Goal: Information Seeking & Learning: Check status

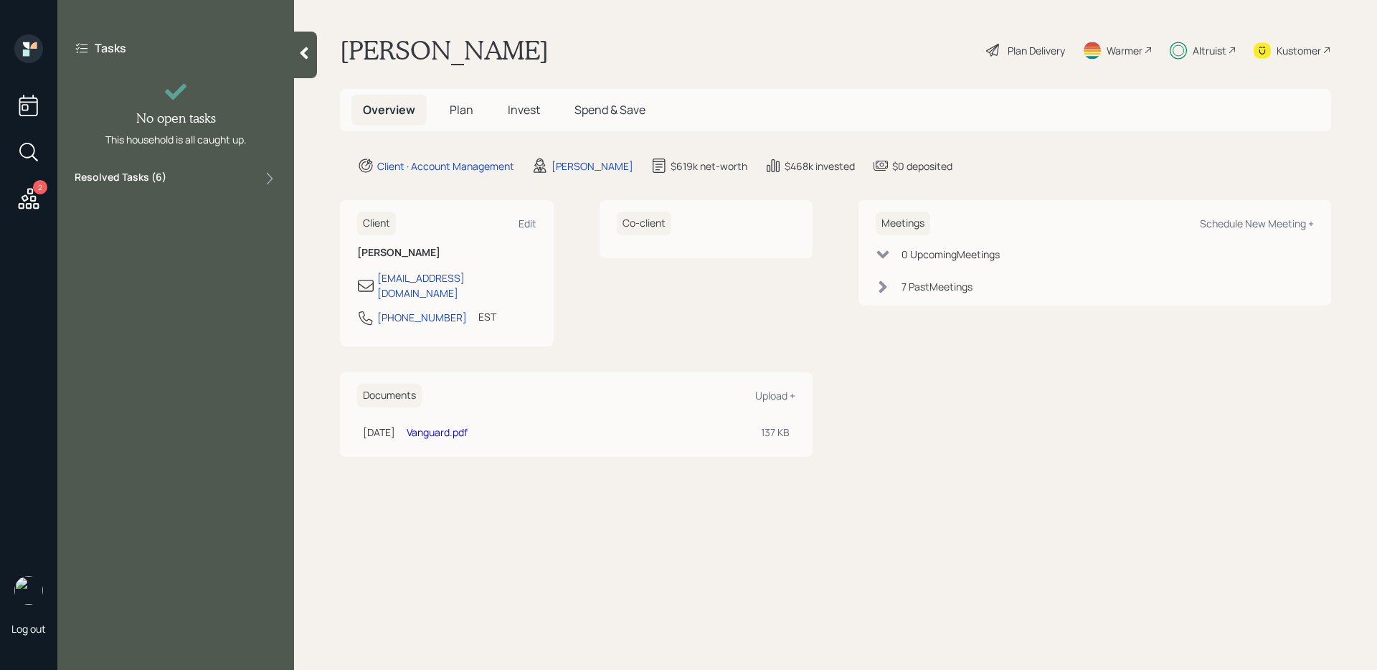
click at [156, 177] on label "Resolved Tasks ( 6 )" at bounding box center [121, 178] width 92 height 17
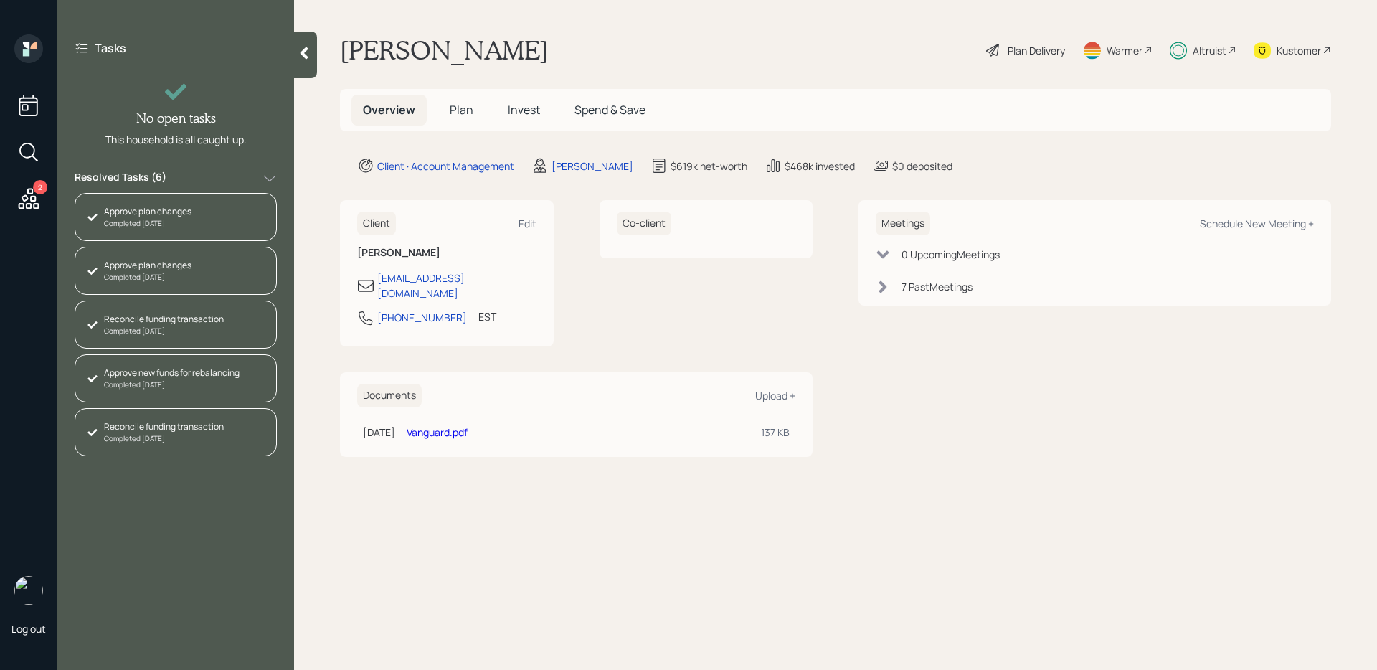
click at [529, 109] on span "Invest" at bounding box center [524, 110] width 32 height 16
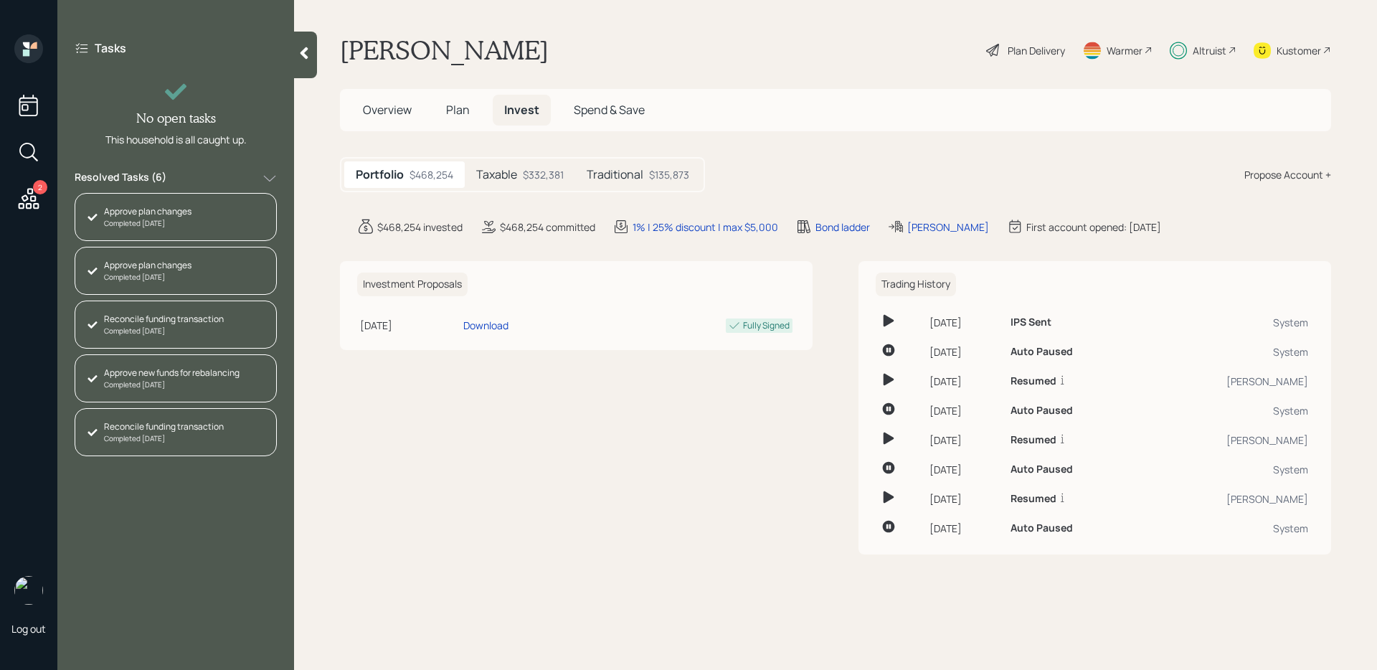
click at [534, 180] on div "$332,381" at bounding box center [543, 174] width 41 height 15
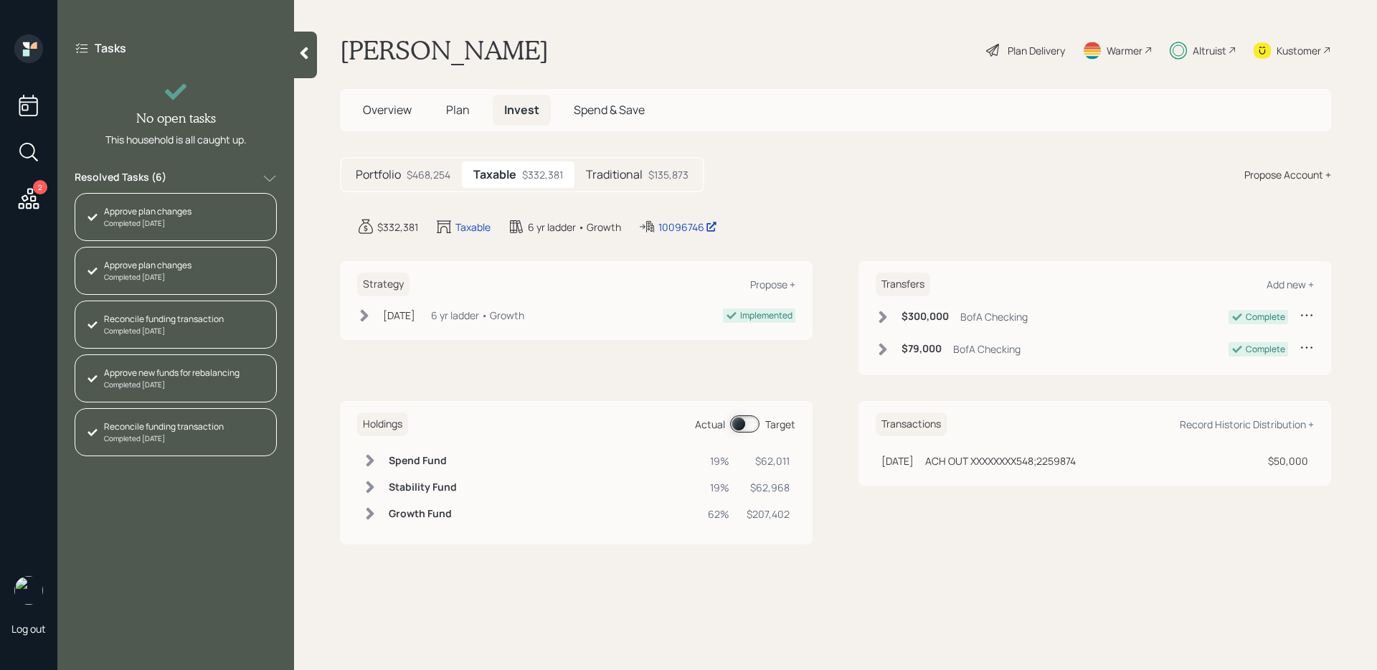
click at [619, 180] on h5 "Traditional" at bounding box center [614, 175] width 57 height 14
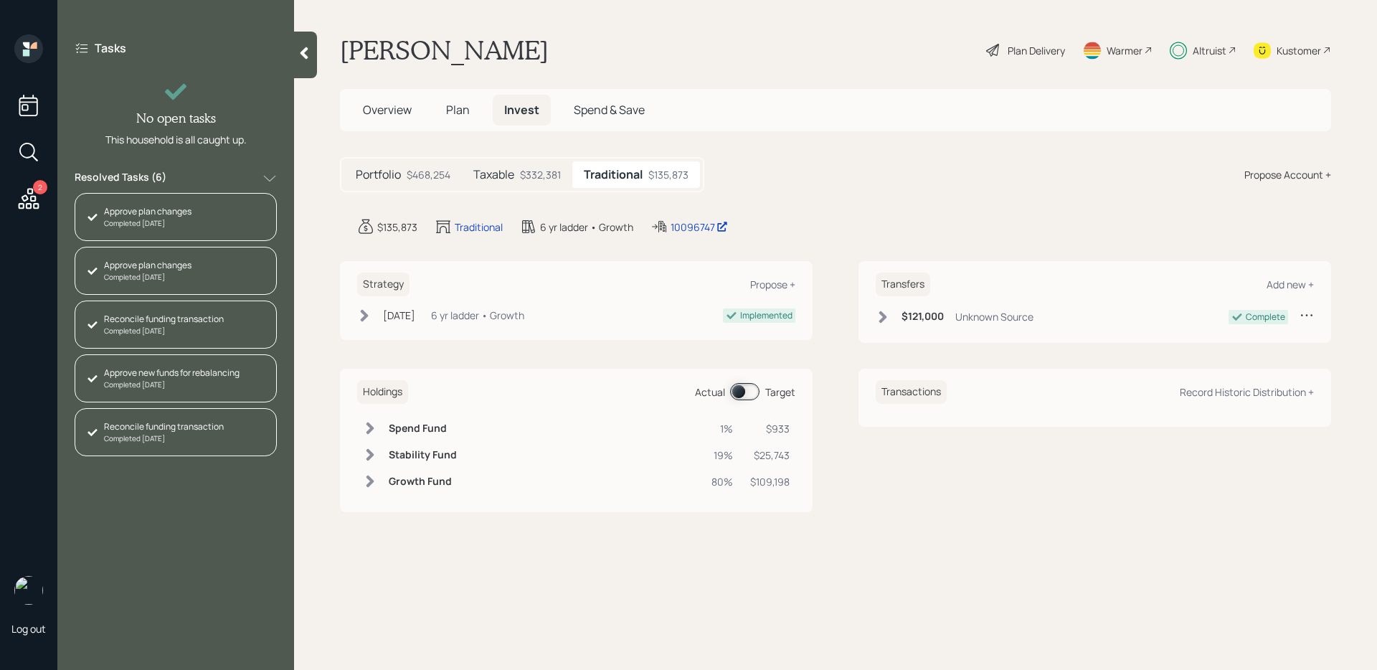
click at [536, 168] on div "$332,381" at bounding box center [540, 174] width 41 height 15
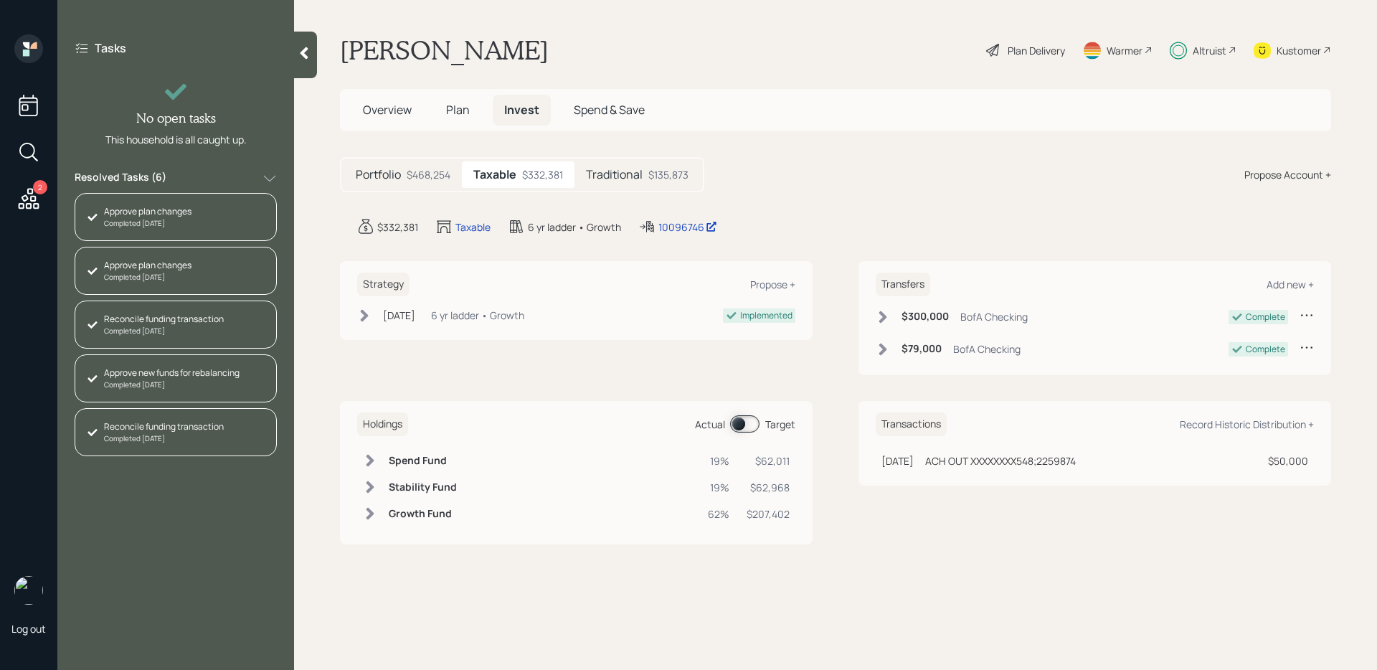
click at [737, 418] on span at bounding box center [744, 423] width 29 height 17
click at [744, 422] on span at bounding box center [744, 423] width 29 height 17
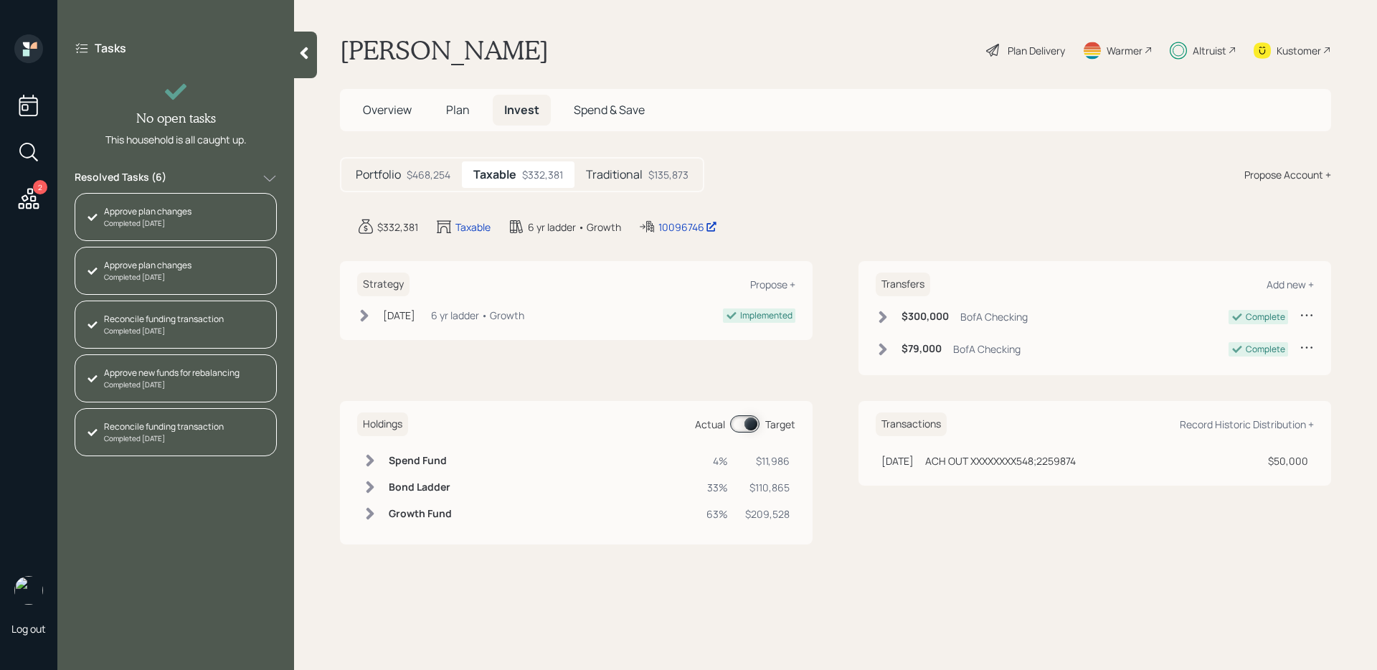
click at [744, 422] on span at bounding box center [744, 423] width 29 height 17
click at [748, 424] on span at bounding box center [744, 423] width 29 height 17
click at [751, 420] on span at bounding box center [744, 423] width 29 height 17
click at [752, 425] on span at bounding box center [744, 423] width 29 height 17
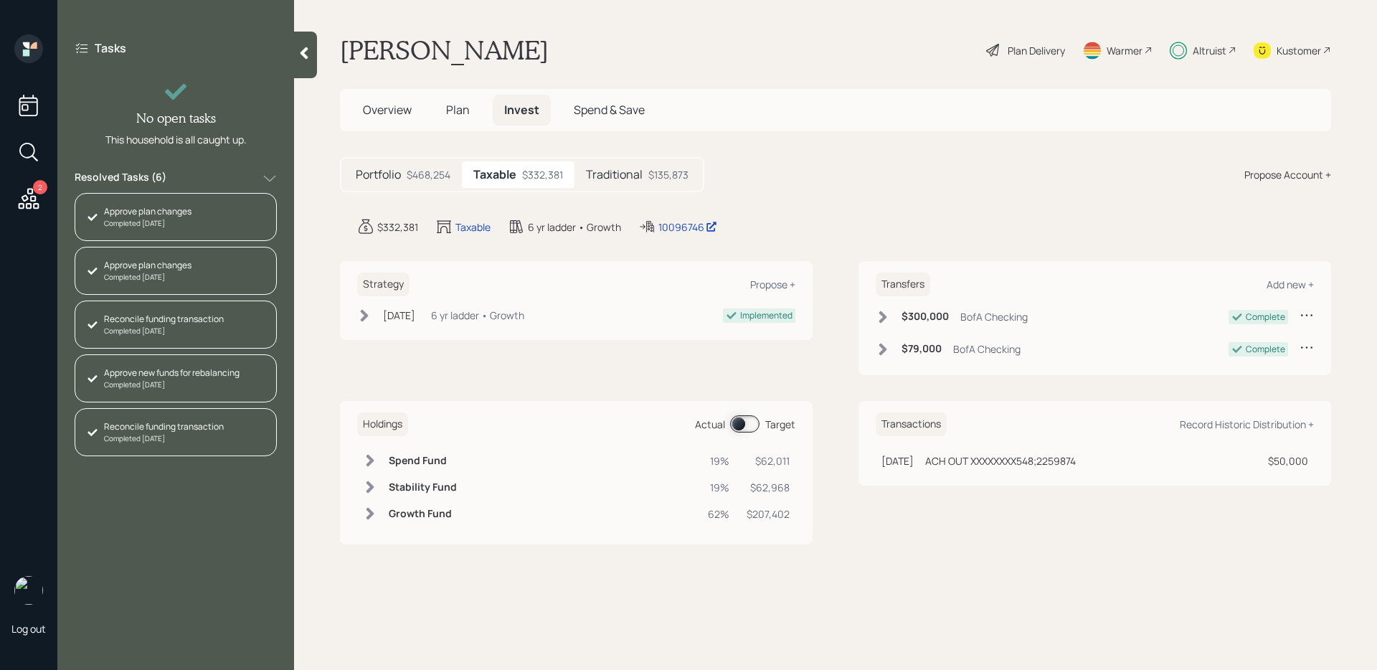
click at [748, 423] on span at bounding box center [744, 423] width 29 height 17
click at [460, 110] on span "Plan" at bounding box center [458, 110] width 24 height 16
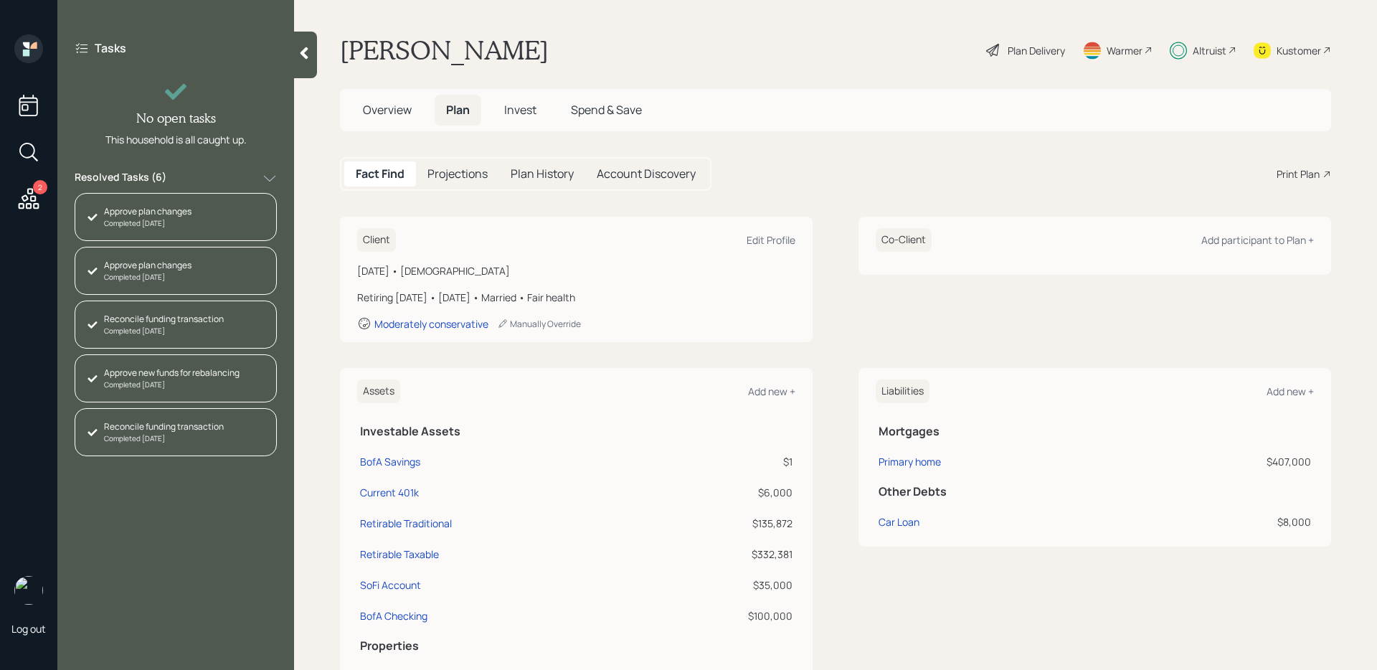
click at [522, 176] on h5 "Plan History" at bounding box center [542, 174] width 63 height 14
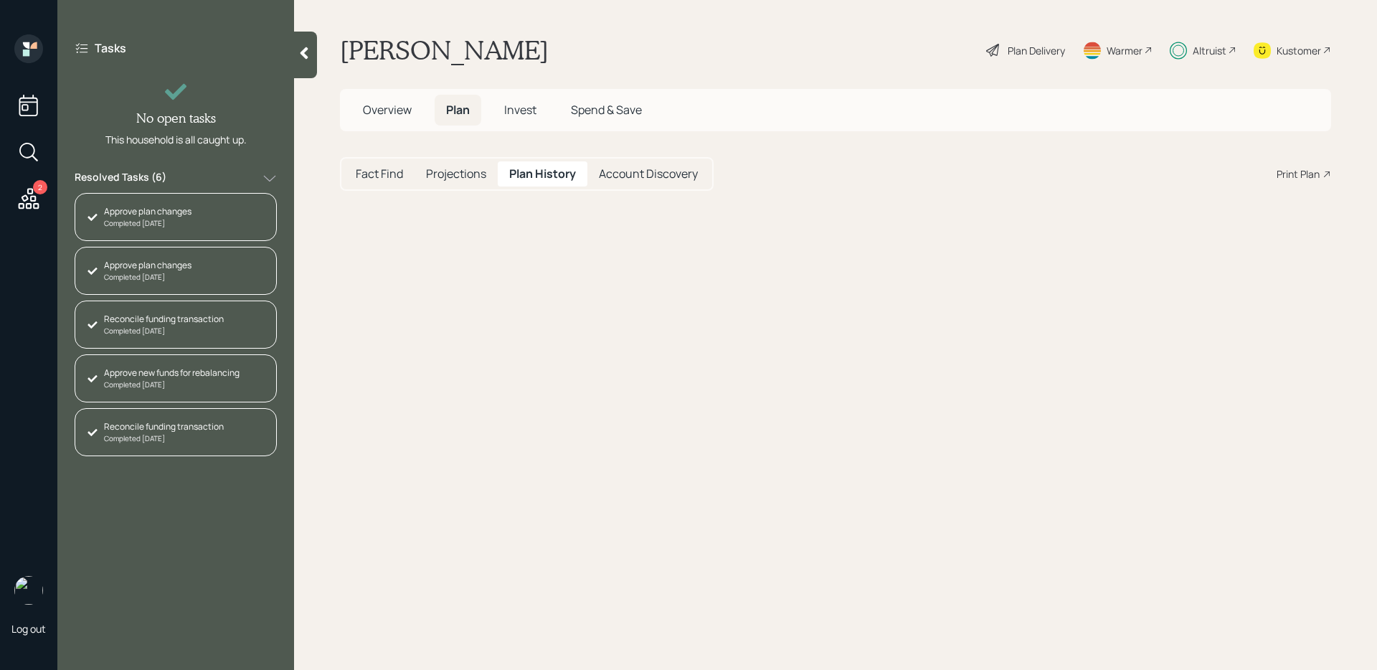
select select "dedcadb7-eb68-468d-8e75-fed2e8ff4659"
select select "990c2139-3d37-48b5-833b-5e847f76a61b"
select select "a47cc9b7-5767-45f4-907f-7d03f075c23a"
select select "5de3c998-b18c-4d46-8db1-e68f357e820e"
select select "b1544e2b-8ba4-43f9-bcc3-addf498ae964"
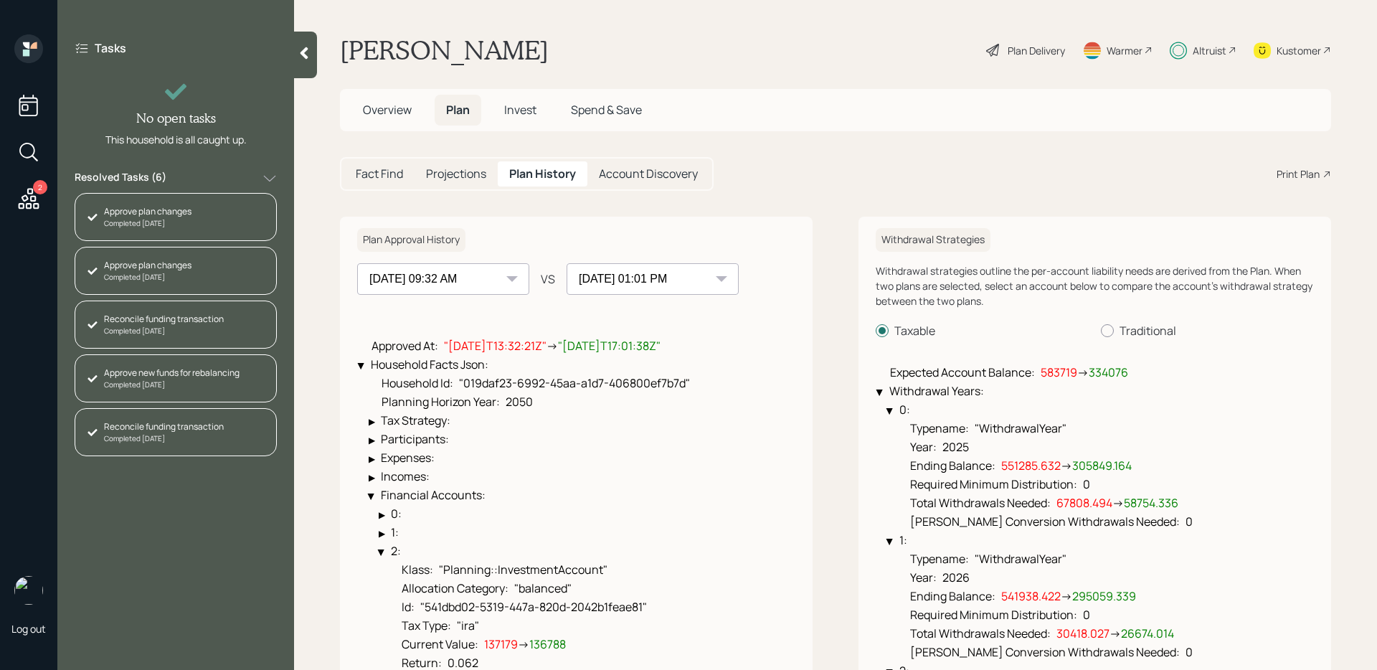
click at [475, 279] on select "[DATE] 09:04 PM [DATE] 02:30 PM [DATE] 05:26 PM [DATE] 09:32 AM [DATE] 01:01 PM" at bounding box center [443, 279] width 172 height 32
click at [357, 263] on select "[DATE] 09:04 PM [DATE] 02:30 PM [DATE] 05:26 PM [DATE] 09:32 AM [DATE] 01:01 PM" at bounding box center [443, 279] width 172 height 32
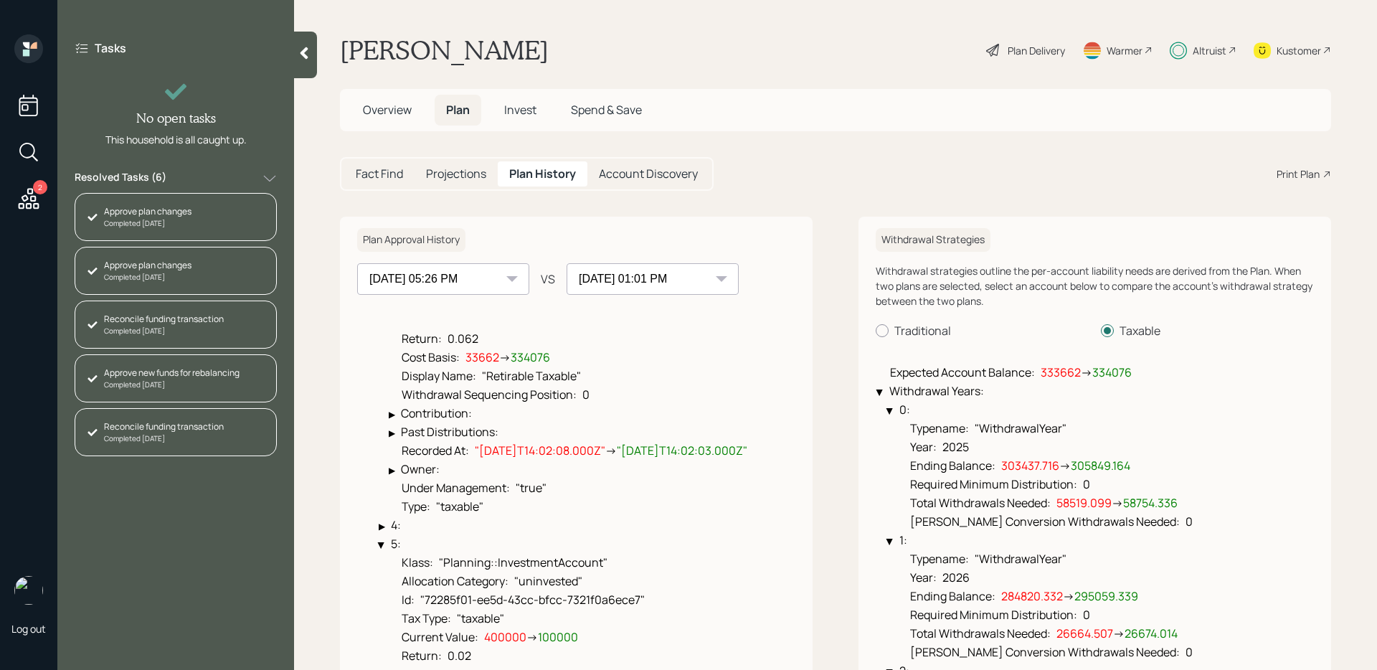
scroll to position [594, 0]
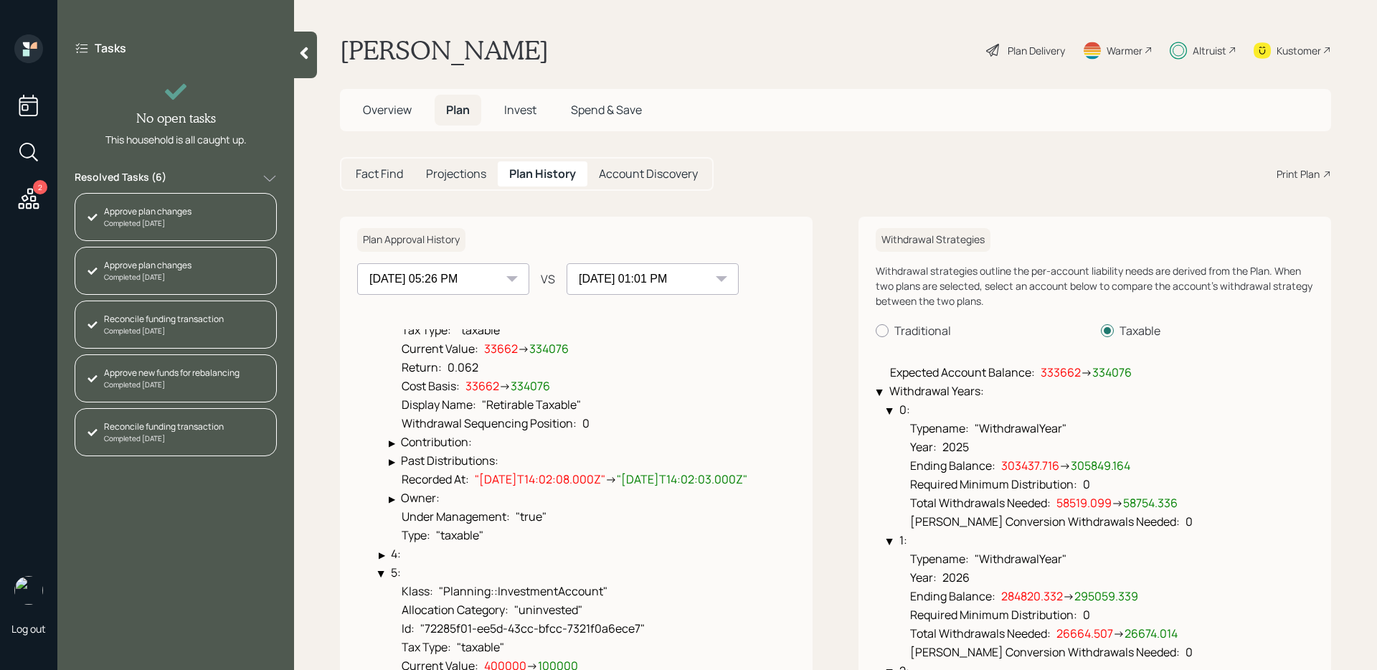
click at [468, 275] on select "[DATE] 09:04 PM [DATE] 02:30 PM [DATE] 05:26 PM [DATE] 09:32 AM [DATE] 01:01 PM" at bounding box center [443, 279] width 172 height 32
select select "dedcadb7-eb68-468d-8e75-fed2e8ff4659"
click at [357, 263] on select "[DATE] 09:04 PM [DATE] 02:30 PM [DATE] 05:26 PM [DATE] 09:32 AM [DATE] 01:01 PM" at bounding box center [443, 279] width 172 height 32
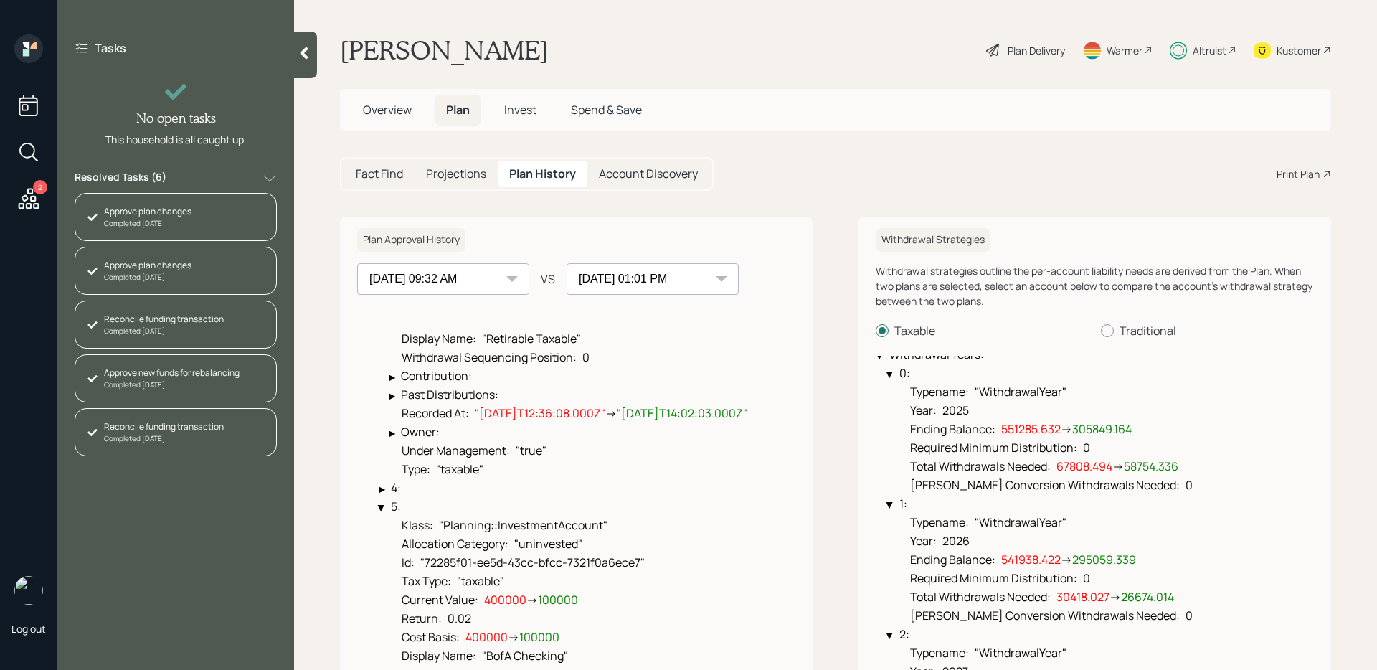
scroll to position [37, 0]
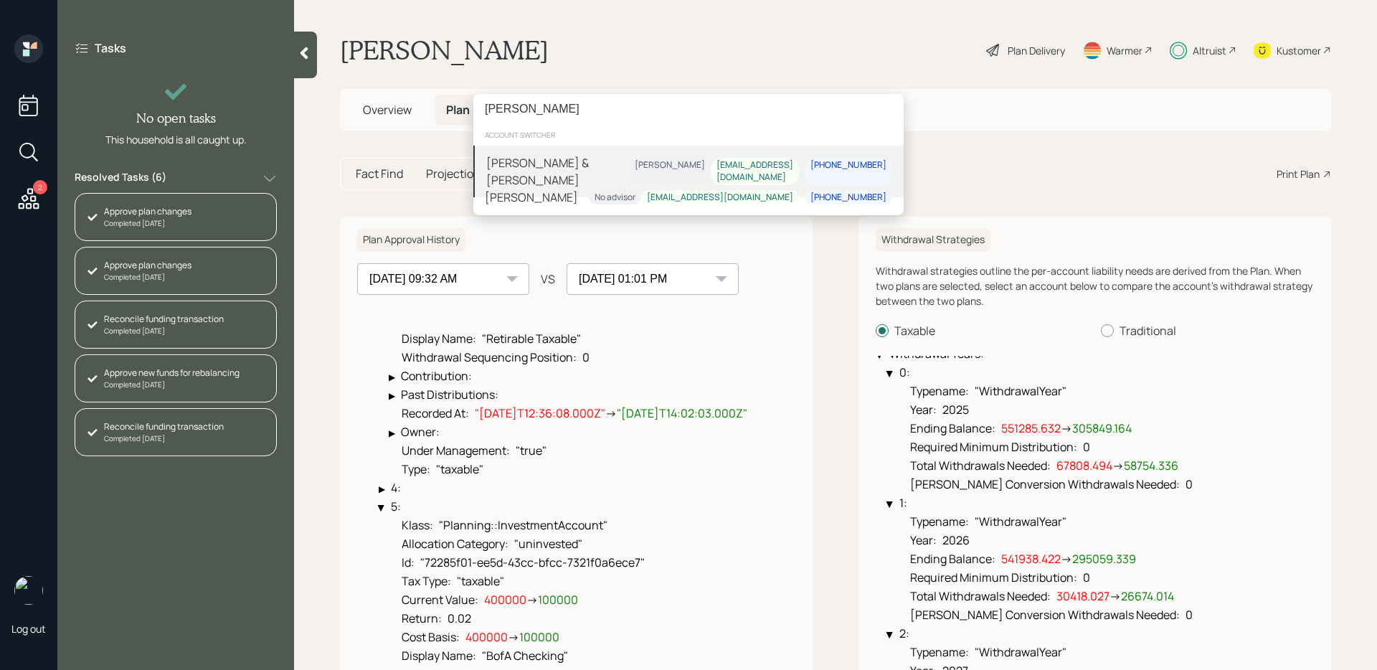
type input "[PERSON_NAME]"
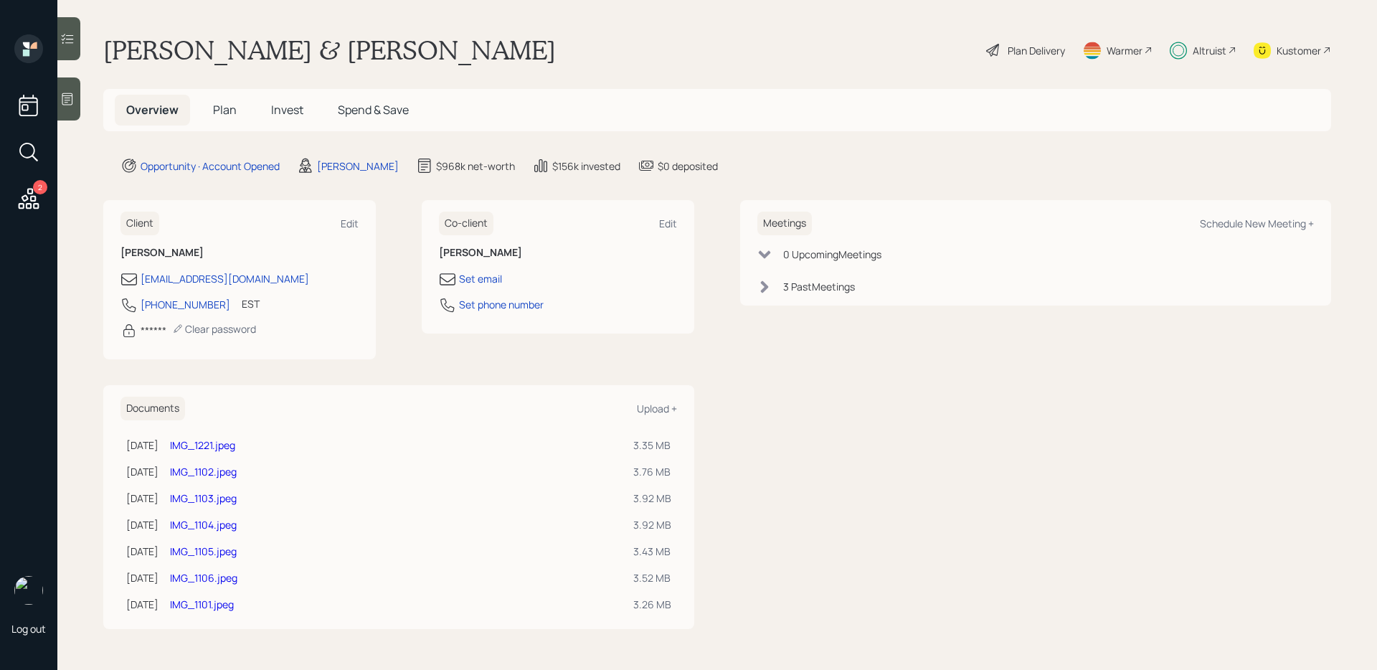
click at [273, 100] on h5 "Invest" at bounding box center [287, 110] width 55 height 31
